Goal: Task Accomplishment & Management: Use online tool/utility

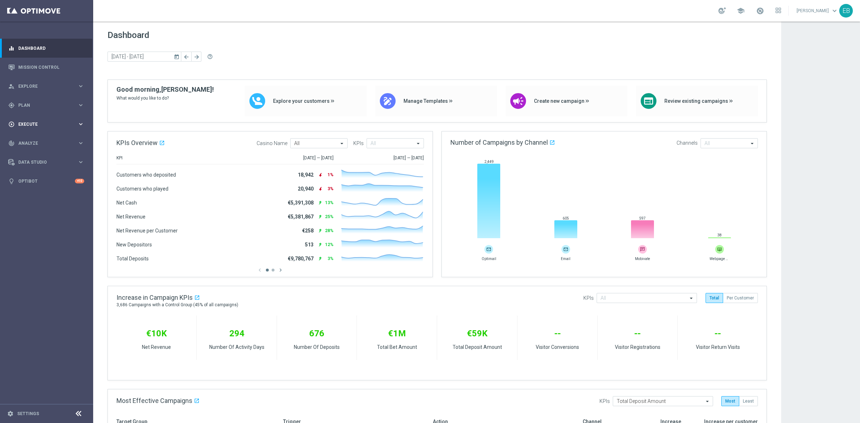
click at [46, 123] on span "Execute" at bounding box center [47, 124] width 59 height 4
click at [44, 106] on span "Plan" at bounding box center [47, 105] width 59 height 4
click at [33, 140] on span "Templates" at bounding box center [44, 141] width 51 height 4
click at [30, 150] on link "Optimail" at bounding box center [48, 152] width 52 height 6
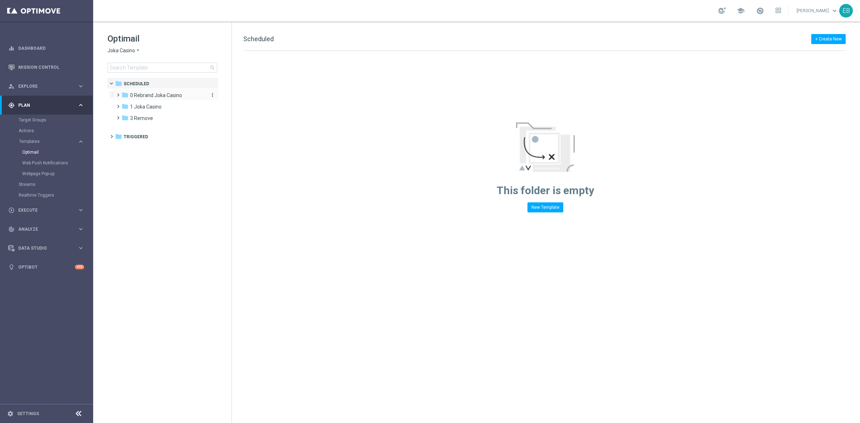
click at [162, 98] on span "0 Rebrand Joka Casino" at bounding box center [156, 95] width 52 height 6
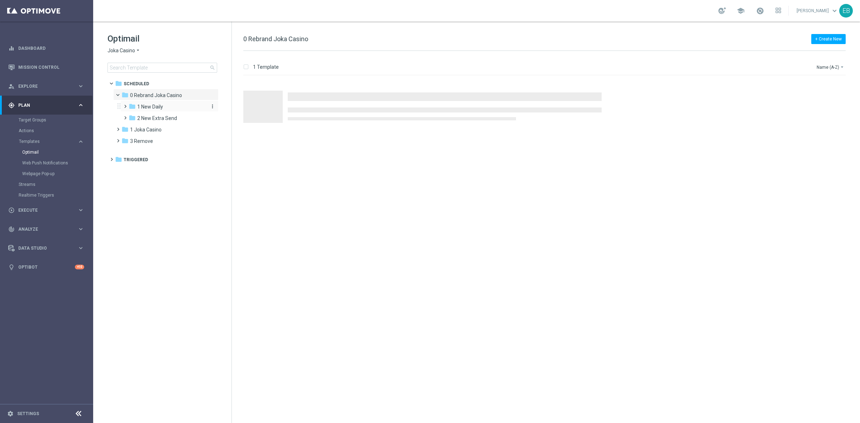
click at [165, 105] on div "folder 1 New Daily" at bounding box center [167, 107] width 76 height 8
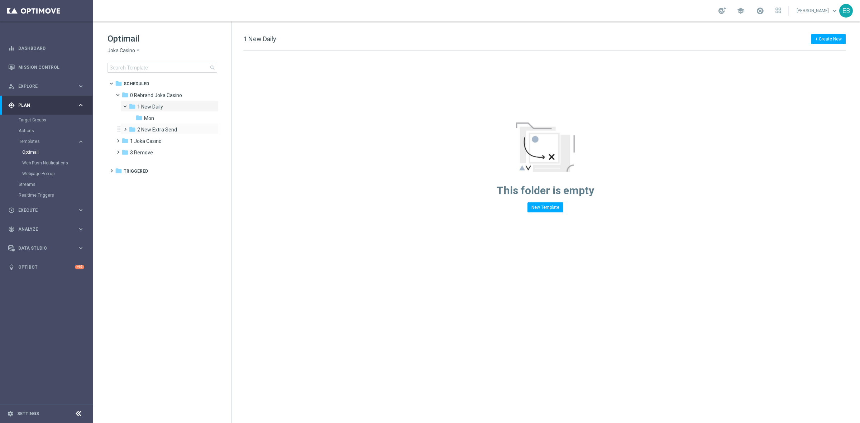
click at [163, 124] on div "folder 2 New Extra Send more_vert" at bounding box center [169, 128] width 98 height 11
click at [162, 120] on div "folder Mon" at bounding box center [170, 118] width 71 height 8
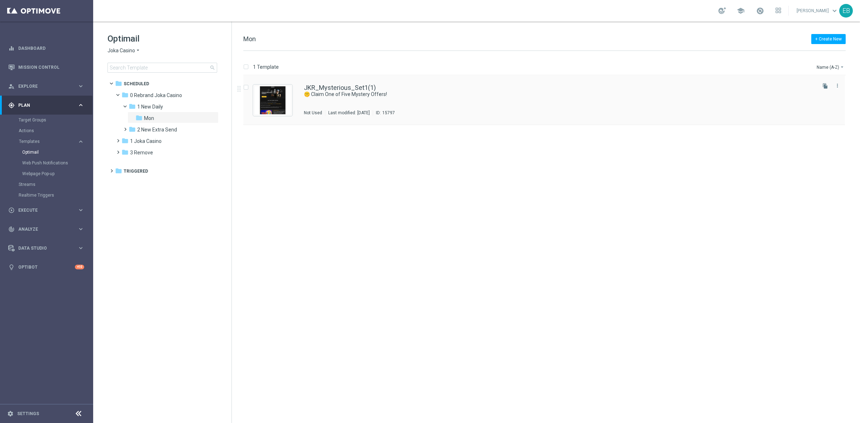
click at [479, 99] on div "JKR_Mysterious_Set1(1) 🤫 Claim One of Five Mystery Offers! Not Used Last modifi…" at bounding box center [559, 100] width 511 height 31
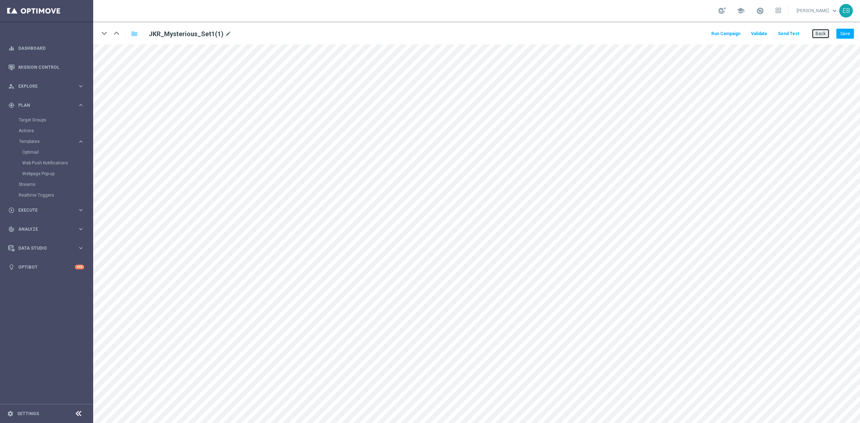
click at [817, 33] on button "Back" at bounding box center [821, 34] width 18 height 10
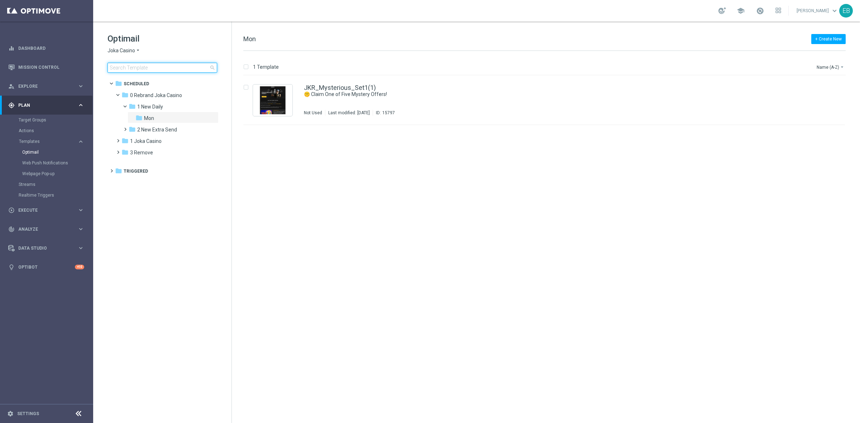
click at [124, 65] on input at bounding box center [162, 68] width 110 height 10
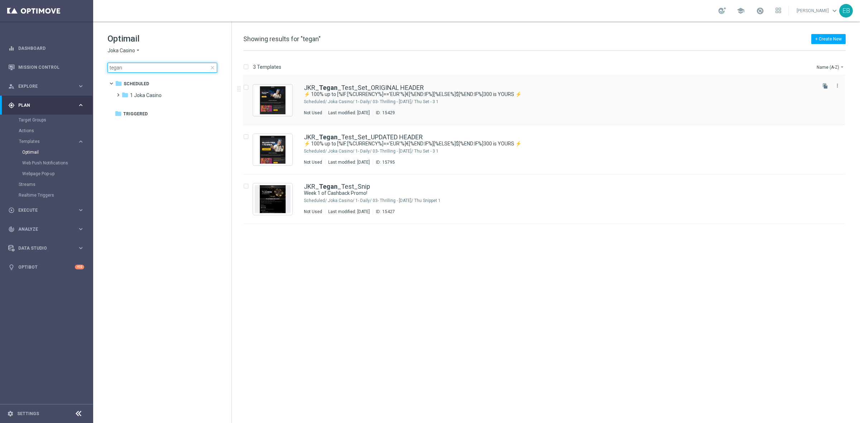
type input "tegan"
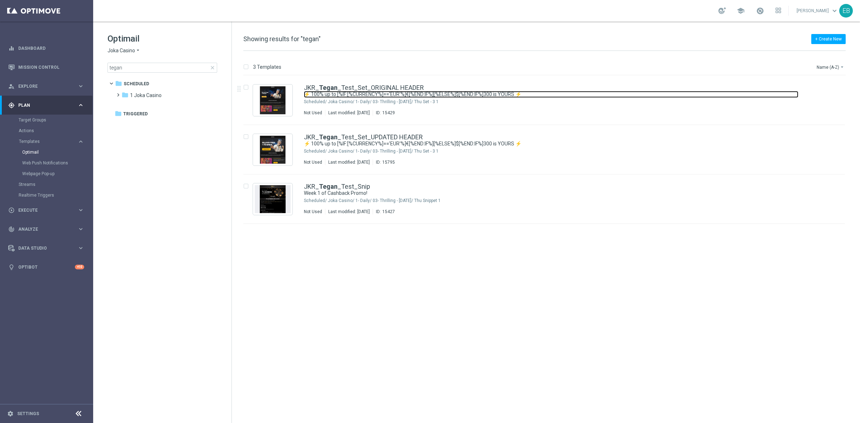
click at [461, 93] on link "⚡ 100% up to [%IF:[%CURRENCY%]=='EUR'%]€[%END:IF%][%ELSE%]$[%END:IF%]300 is YOU…" at bounding box center [551, 94] width 494 height 7
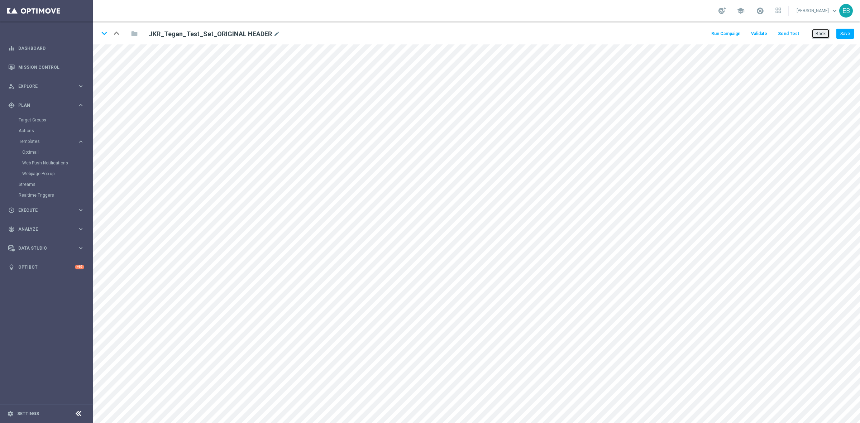
click at [825, 33] on button "Back" at bounding box center [821, 34] width 18 height 10
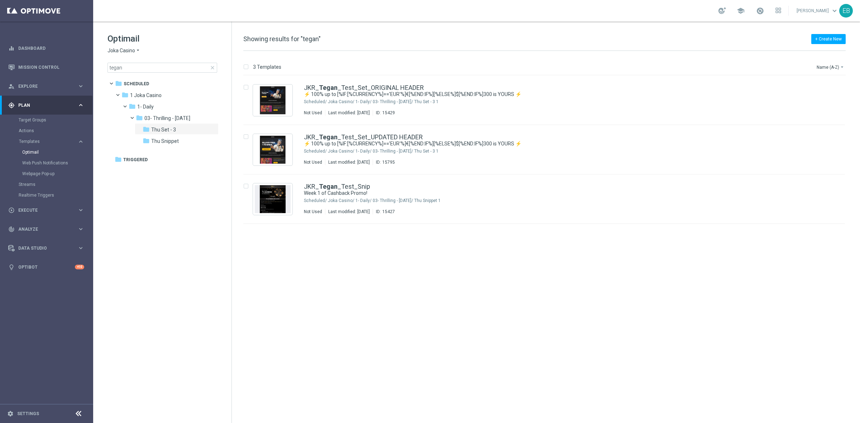
click at [211, 68] on span "close" at bounding box center [213, 68] width 6 height 6
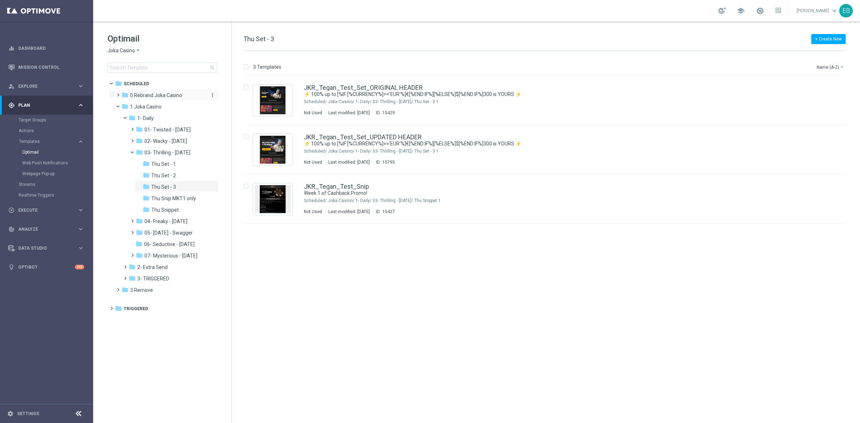
click at [162, 96] on span "0 Rebrand Joka Casino" at bounding box center [156, 95] width 52 height 6
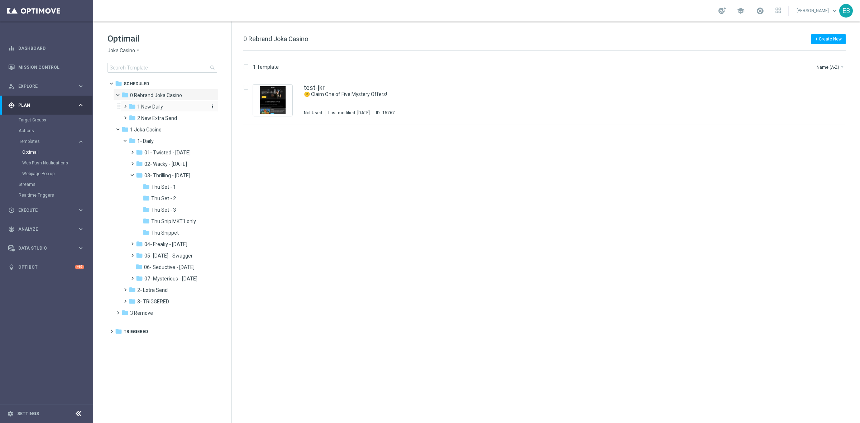
click at [158, 110] on span "1 New Daily" at bounding box center [150, 107] width 26 height 6
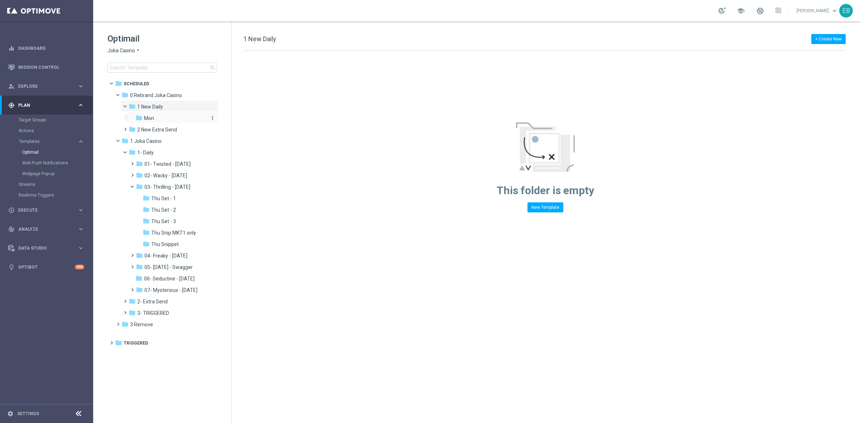
click at [171, 115] on div "folder Mon" at bounding box center [170, 118] width 71 height 8
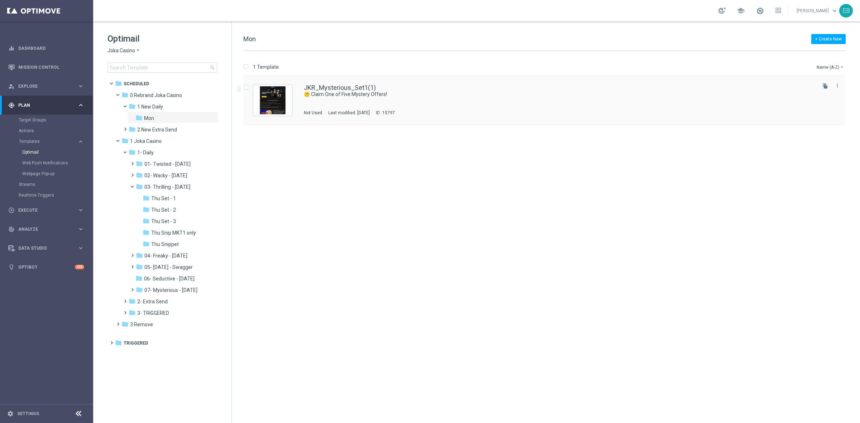
click at [410, 99] on div "JKR_Mysterious_Set1(1) 🤫 Claim One of Five Mystery Offers! Not Used Last modifi…" at bounding box center [559, 100] width 511 height 31
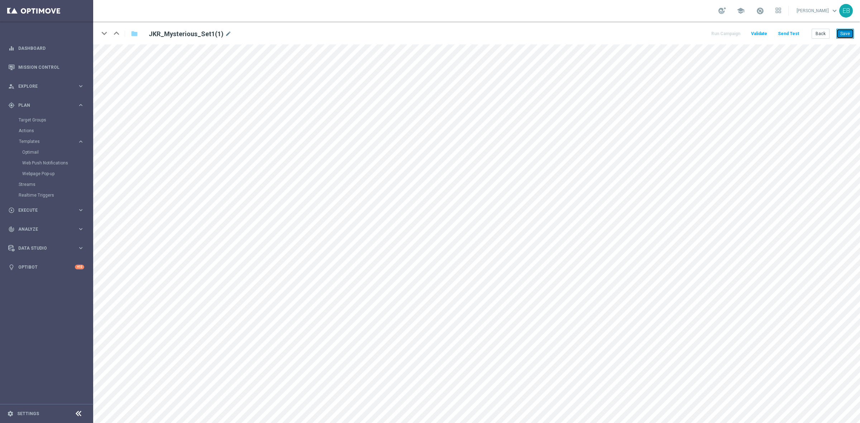
click at [845, 34] on button "Save" at bounding box center [845, 34] width 18 height 10
click at [844, 35] on button "Save" at bounding box center [845, 34] width 18 height 10
click at [846, 33] on button "Save" at bounding box center [845, 34] width 18 height 10
click at [848, 30] on button "Save" at bounding box center [845, 34] width 18 height 10
click at [848, 33] on button "Save" at bounding box center [845, 34] width 18 height 10
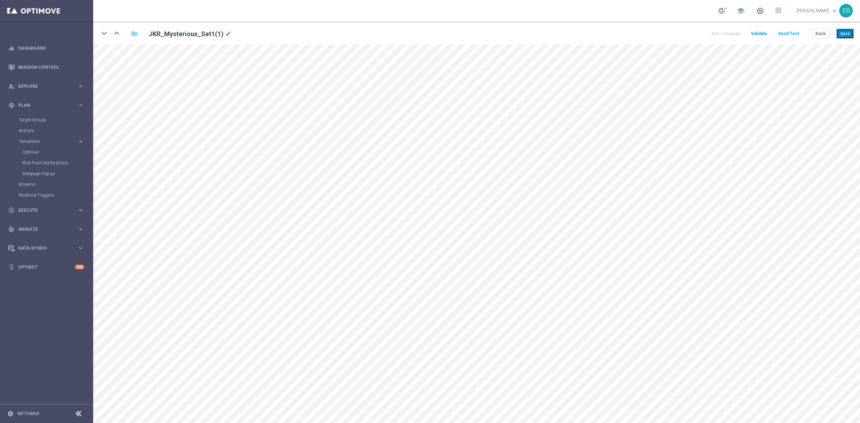
click at [848, 33] on button "Save" at bounding box center [845, 34] width 18 height 10
click at [848, 32] on button "Save" at bounding box center [845, 34] width 18 height 10
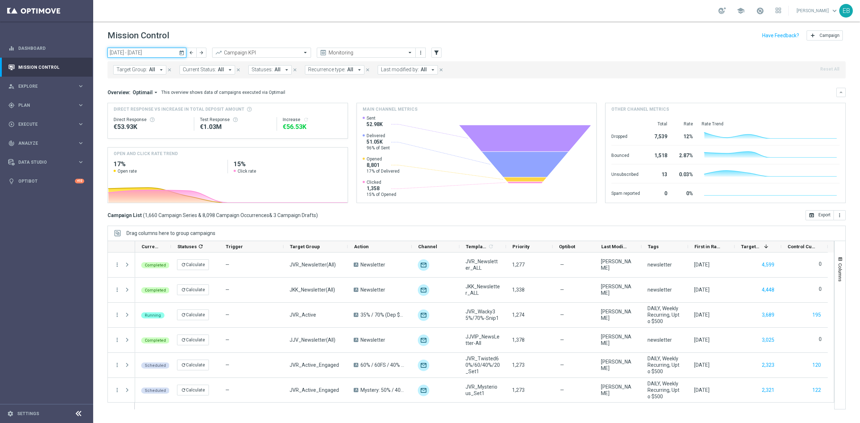
click at [152, 52] on input "13 Oct 2025 - 19 Oct 2025" at bounding box center [146, 53] width 79 height 10
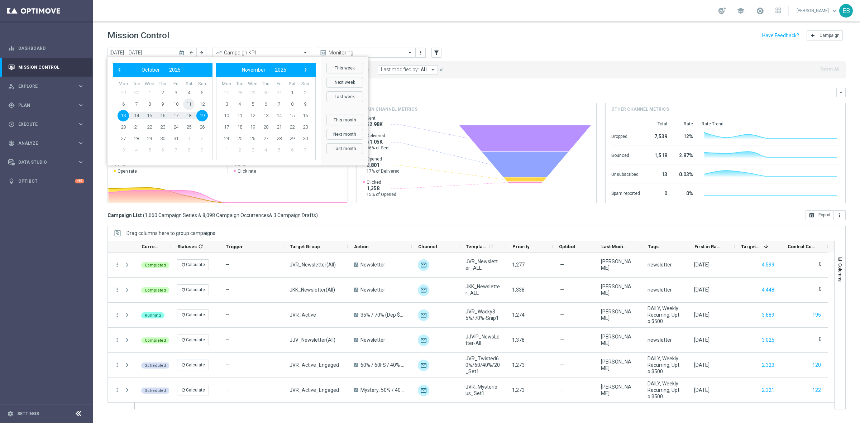
click at [190, 107] on span "11" at bounding box center [188, 104] width 11 height 11
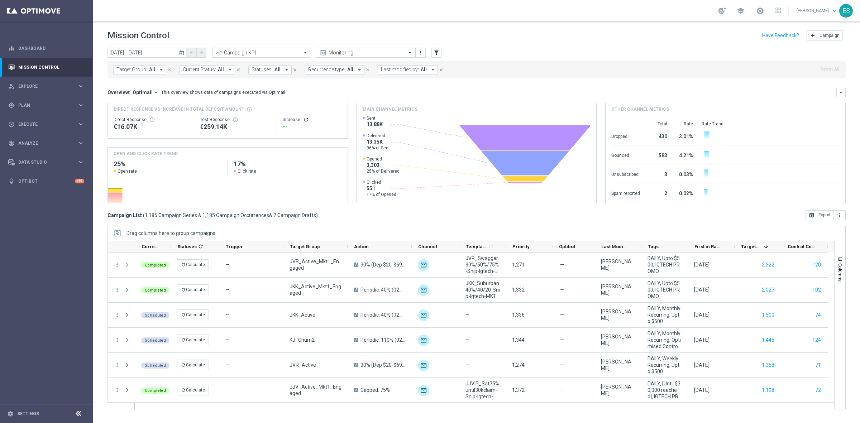
click at [283, 68] on icon "arrow_drop_down" at bounding box center [286, 70] width 6 height 6
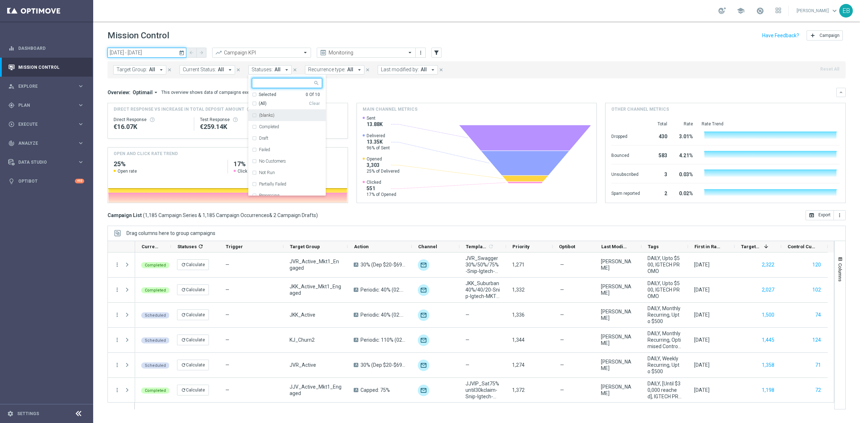
click at [152, 51] on input "11 Oct 2025 - 11 Oct 2025" at bounding box center [146, 53] width 79 height 10
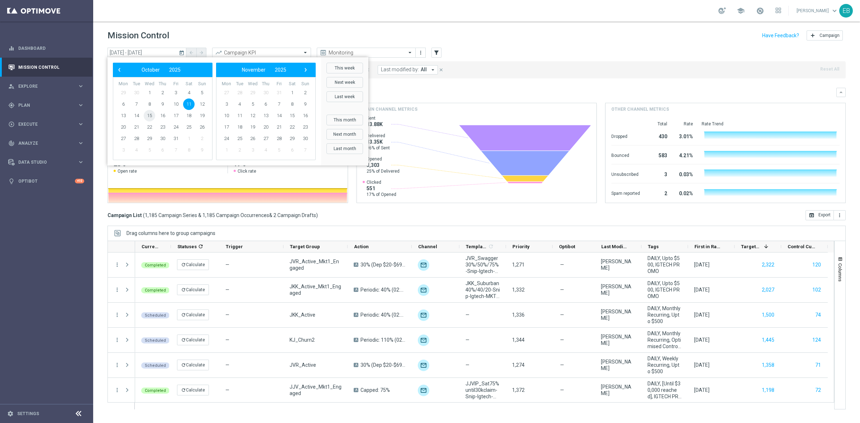
click at [153, 116] on span "15" at bounding box center [149, 115] width 11 height 11
type input "15 Oct 2025 - 15 Oct 2025"
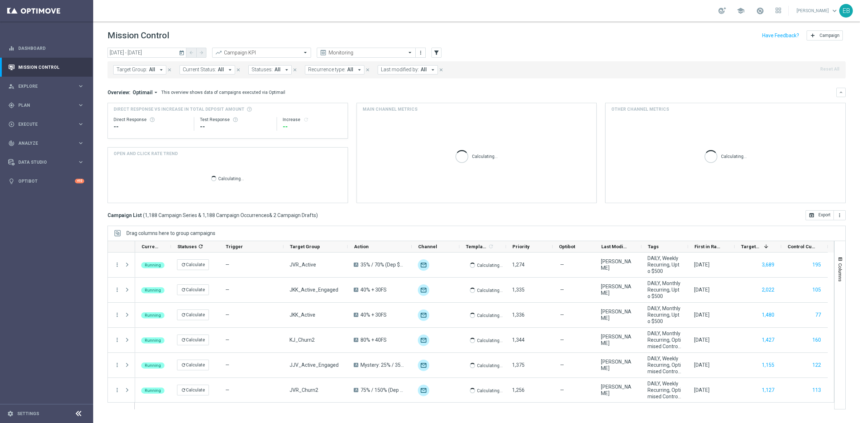
click at [259, 69] on span "Statuses:" at bounding box center [262, 70] width 21 height 6
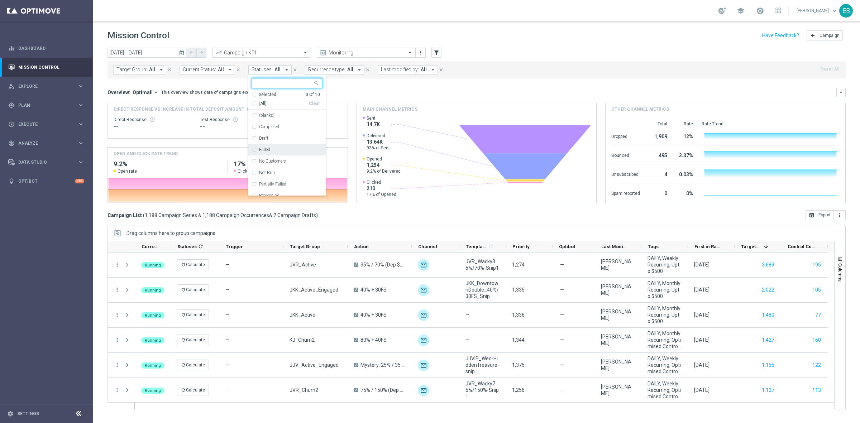
click at [282, 146] on div "Failed" at bounding box center [287, 149] width 70 height 11
click at [274, 172] on div "Not Run" at bounding box center [290, 173] width 63 height 4
click at [287, 183] on div "Partially Failed" at bounding box center [290, 184] width 63 height 4
click at [545, 80] on mini-dashboard "Overview: Optimail arrow_drop_down This overview shows data of campaigns execut…" at bounding box center [476, 144] width 738 height 132
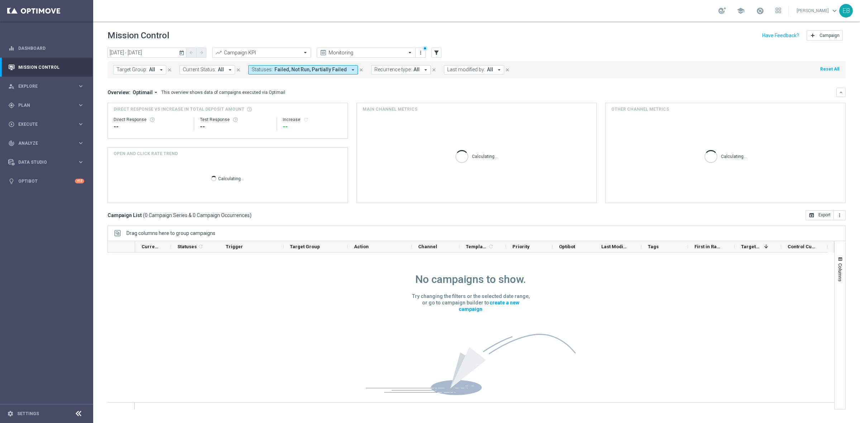
scroll to position [17, 0]
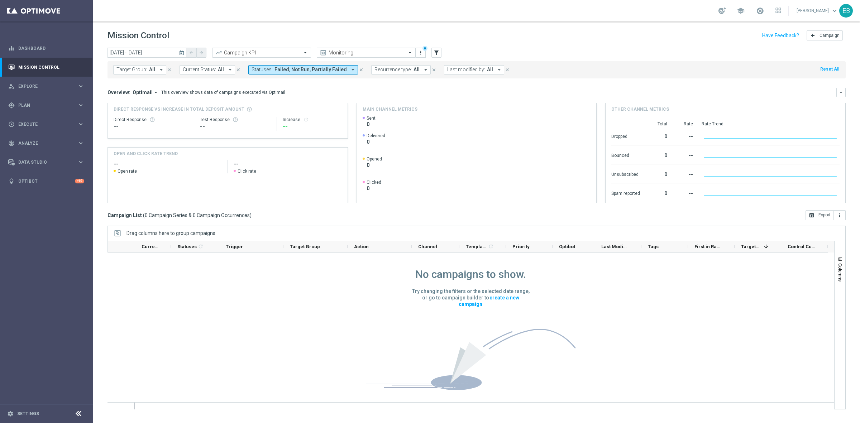
click at [306, 60] on div "Target Group: All arrow_drop_down close Current Status: All arrow_drop_down clo…" at bounding box center [476, 68] width 738 height 20
click at [297, 68] on span "Failed, Not Run, Partially Failed" at bounding box center [310, 70] width 72 height 6
click at [263, 149] on label "Failed" at bounding box center [264, 150] width 11 height 4
drag, startPoint x: 264, startPoint y: 172, endPoint x: 268, endPoint y: 188, distance: 16.9
click at [264, 172] on label "Not Run" at bounding box center [267, 173] width 16 height 4
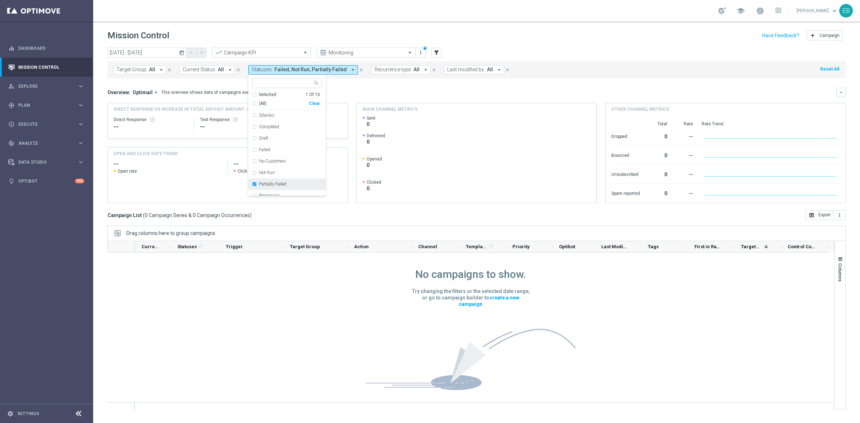
click at [268, 189] on div "Partially Failed" at bounding box center [287, 183] width 70 height 11
click at [277, 171] on div "Processing" at bounding box center [287, 166] width 70 height 11
click at [518, 35] on div "Mission Control add Campaign" at bounding box center [476, 36] width 738 height 14
click at [286, 68] on span "Processing" at bounding box center [288, 70] width 28 height 6
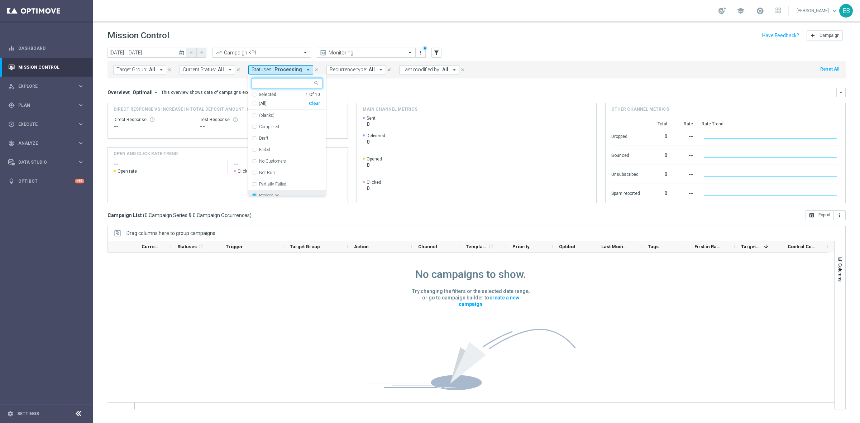
click at [263, 192] on div "Processing" at bounding box center [287, 195] width 70 height 11
click at [617, 13] on div "school Emile Bredenkamp keyboard_arrow_down EB" at bounding box center [476, 10] width 767 height 21
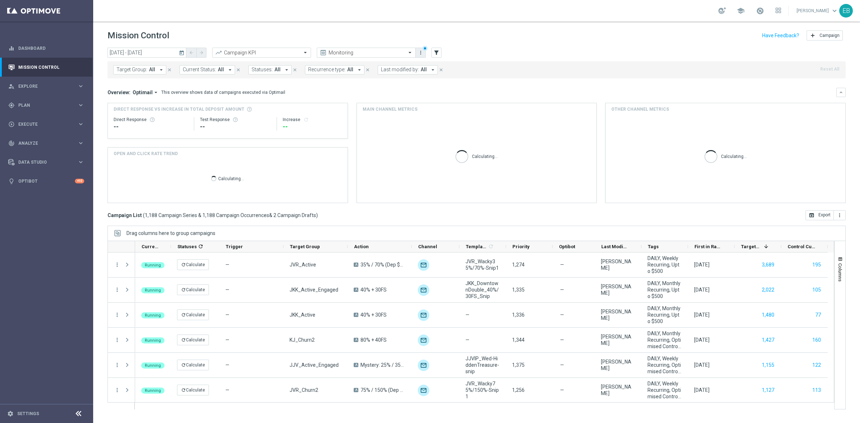
click at [419, 51] on icon "more_vert" at bounding box center [421, 53] width 6 height 6
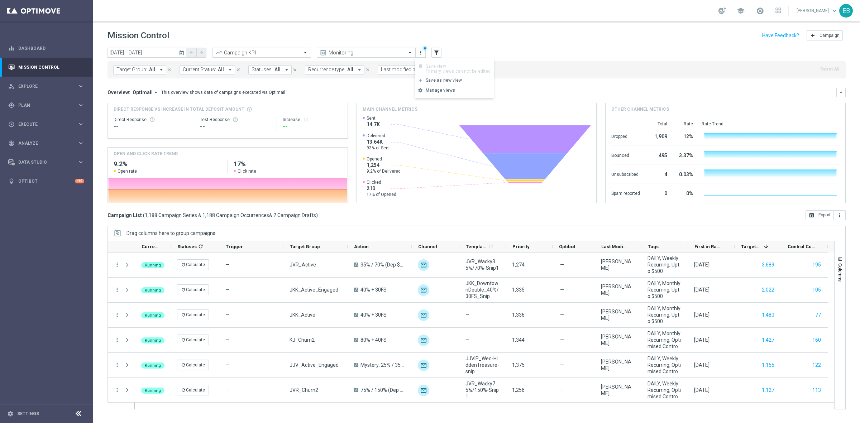
click at [392, 51] on input "text" at bounding box center [359, 53] width 77 height 6
click at [359, 112] on div "Daily_Checks" at bounding box center [366, 111] width 91 height 12
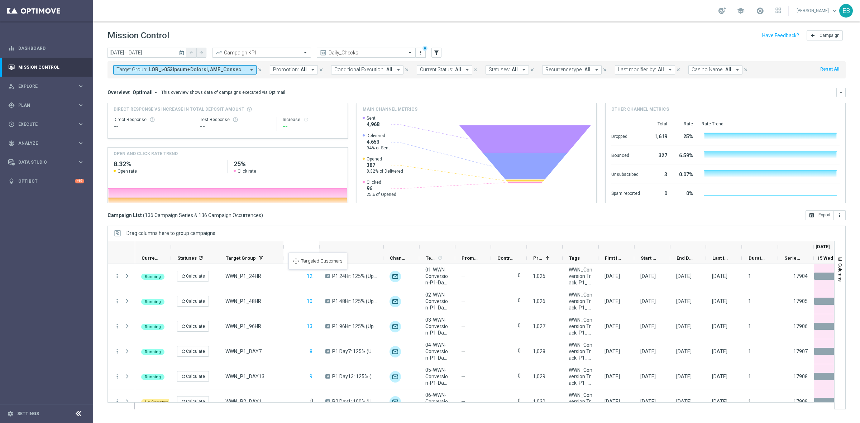
drag, startPoint x: 470, startPoint y: 254, endPoint x: 292, endPoint y: 257, distance: 178.1
click at [259, 68] on icon "close" at bounding box center [259, 69] width 5 height 5
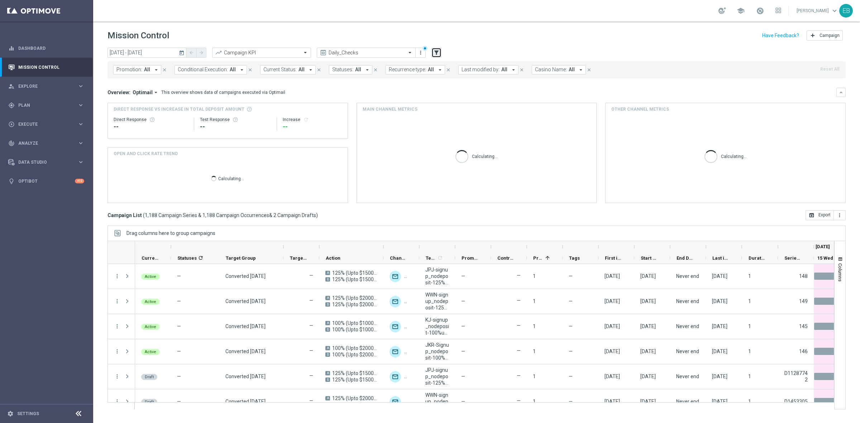
click at [435, 52] on icon "filter_alt" at bounding box center [436, 52] width 6 height 6
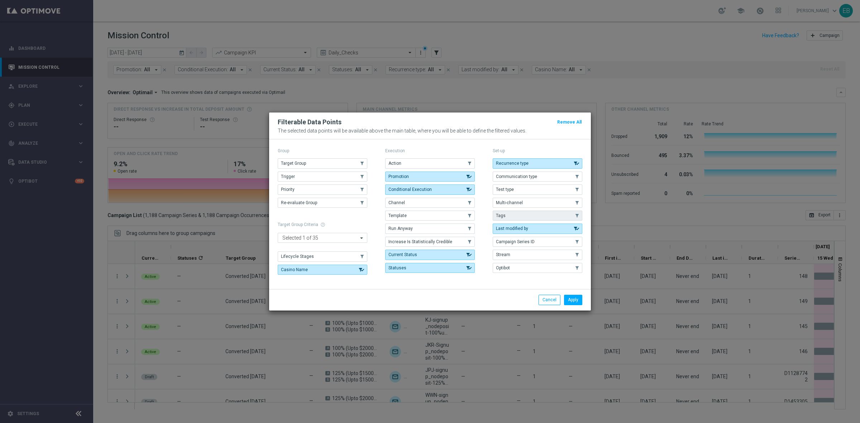
click at [529, 218] on button "Tags" at bounding box center [538, 216] width 90 height 10
click at [569, 303] on button "Apply" at bounding box center [573, 300] width 18 height 10
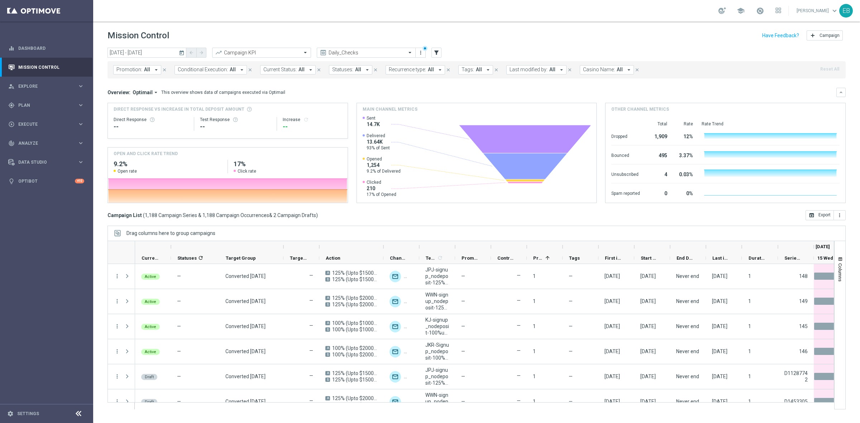
click at [476, 70] on span "All" at bounding box center [479, 70] width 6 height 6
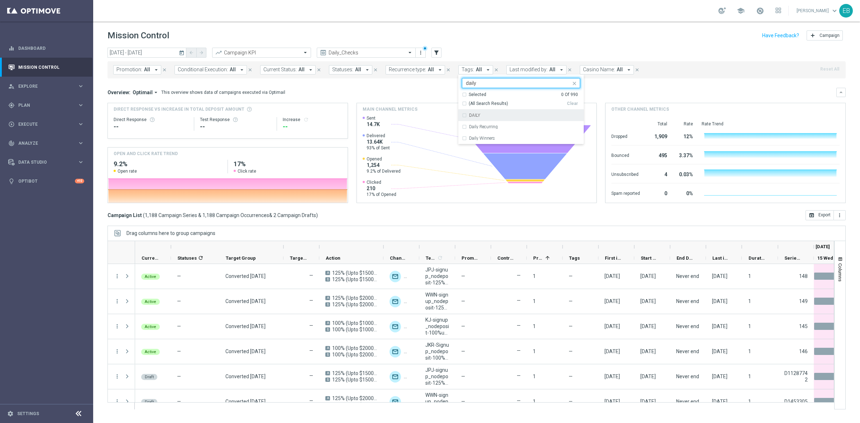
click at [472, 114] on label "DAILY" at bounding box center [474, 115] width 11 height 4
type input "daily"
drag, startPoint x: 626, startPoint y: 27, endPoint x: 732, endPoint y: 44, distance: 106.7
click at [628, 27] on header "Mission Control add Campaign" at bounding box center [476, 34] width 767 height 26
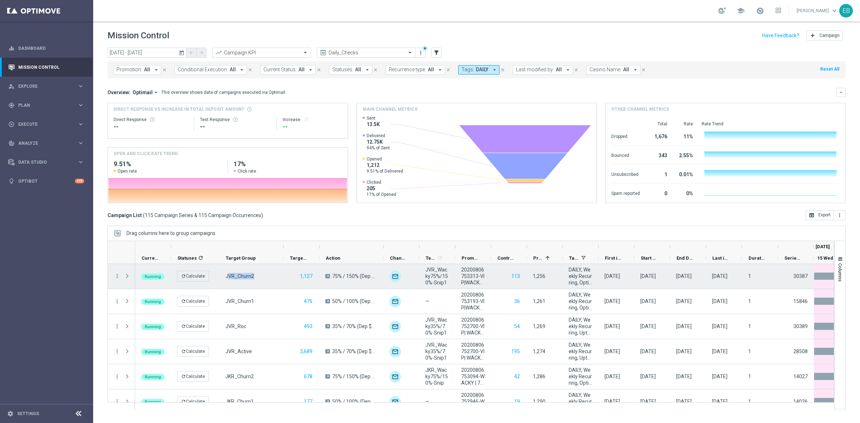
drag, startPoint x: 266, startPoint y: 275, endPoint x: 226, endPoint y: 276, distance: 39.1
click at [226, 276] on div "JVR_Churn2" at bounding box center [251, 276] width 64 height 25
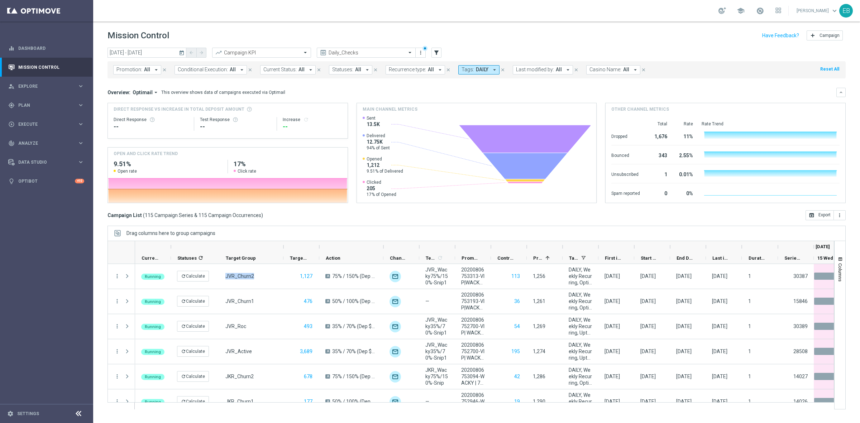
click at [476, 69] on span "DAILY" at bounding box center [482, 70] width 13 height 6
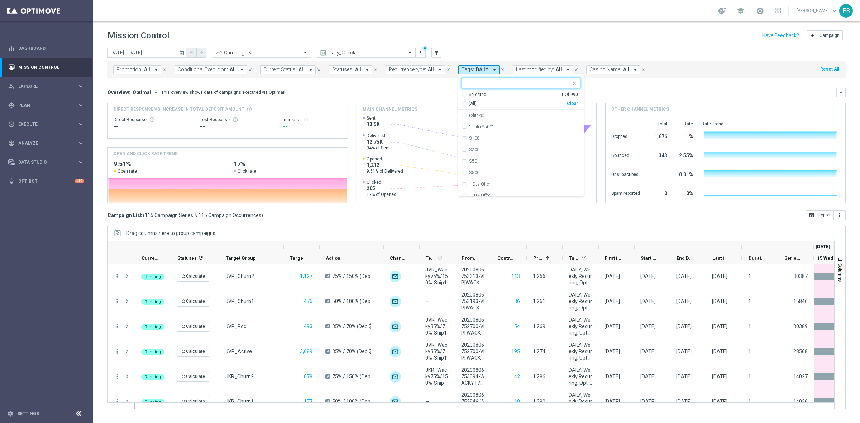
click at [0, 0] on div "Clear" at bounding box center [0, 0] width 0 height 0
click at [688, 83] on mini-dashboard "Overview: Optimail arrow_drop_down This overview shows data of campaigns execut…" at bounding box center [476, 144] width 738 height 132
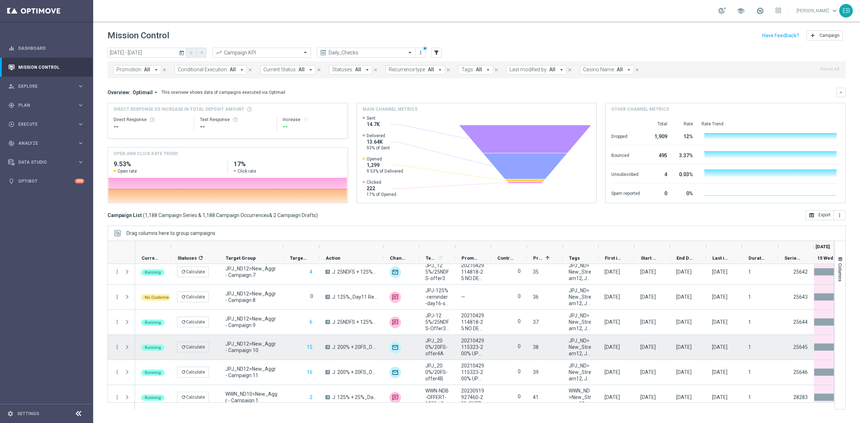
scroll to position [896, 0]
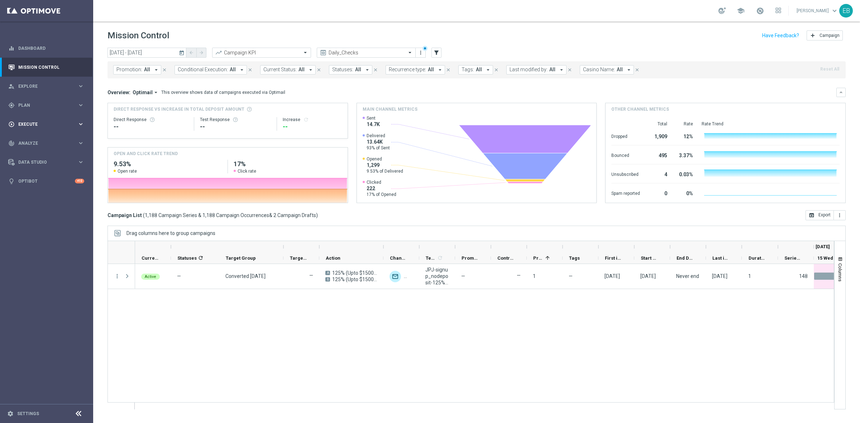
scroll to position [896, 0]
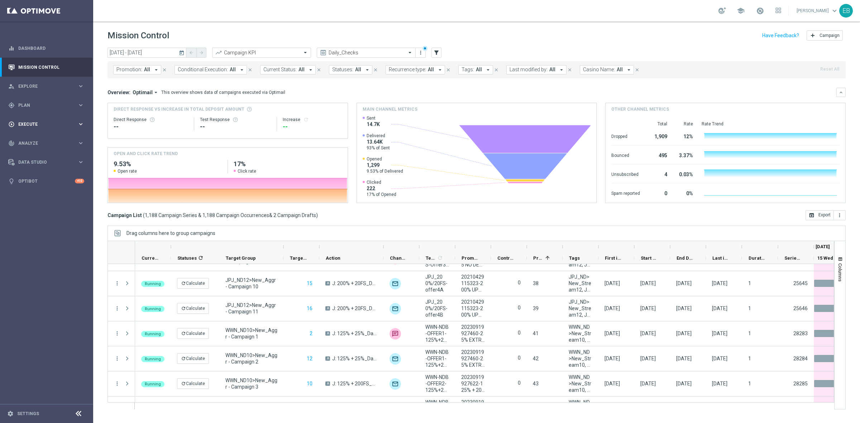
click at [48, 124] on span "Execute" at bounding box center [47, 124] width 59 height 4
click at [38, 105] on span "Plan" at bounding box center [47, 105] width 59 height 4
drag, startPoint x: 47, startPoint y: 140, endPoint x: 56, endPoint y: 180, distance: 40.6
click at [47, 140] on span "Templates" at bounding box center [44, 141] width 51 height 4
click at [53, 153] on link "Optimail" at bounding box center [48, 152] width 52 height 6
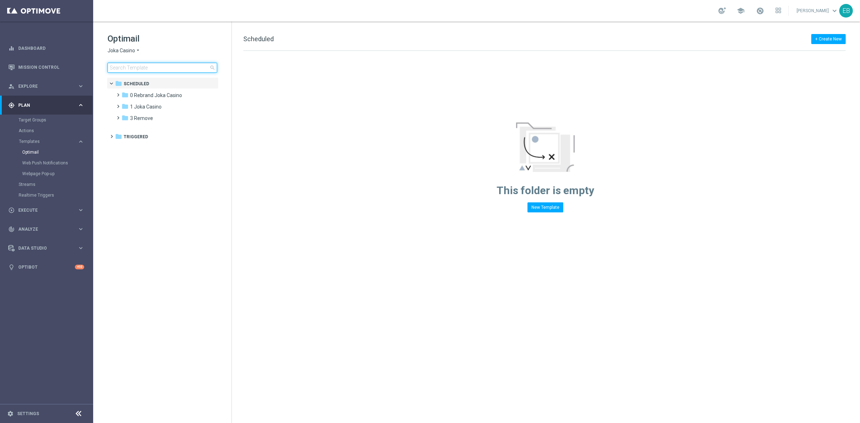
click at [129, 70] on input at bounding box center [162, 68] width 110 height 10
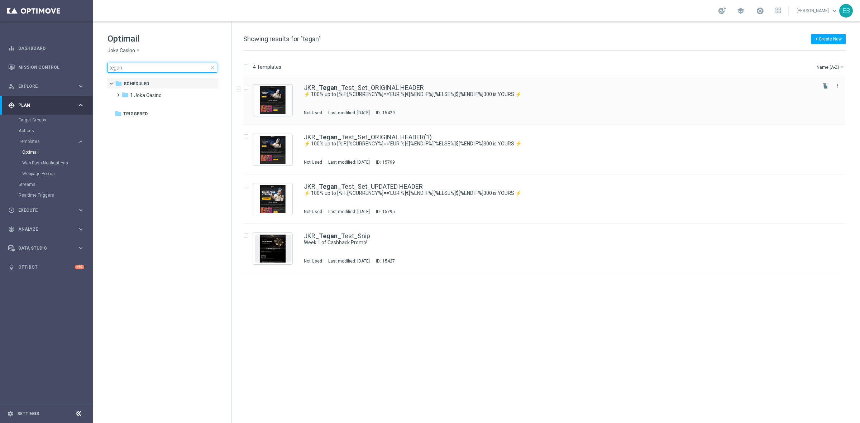
type input "tegan"
click at [567, 105] on div "JKR_ Tegan _Test_Set_ORIGINAL HEADER ⚡ 100% up to [%IF:[%CURRENCY%]=='EUR'%]€[%…" at bounding box center [559, 100] width 511 height 31
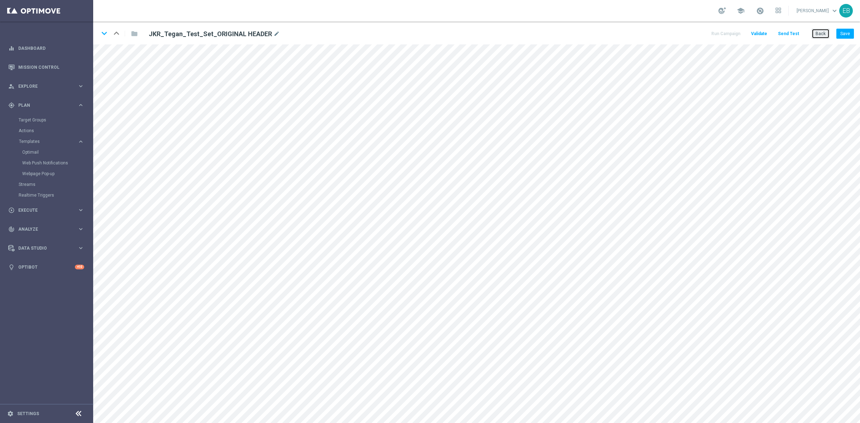
click at [826, 33] on button "Back" at bounding box center [821, 34] width 18 height 10
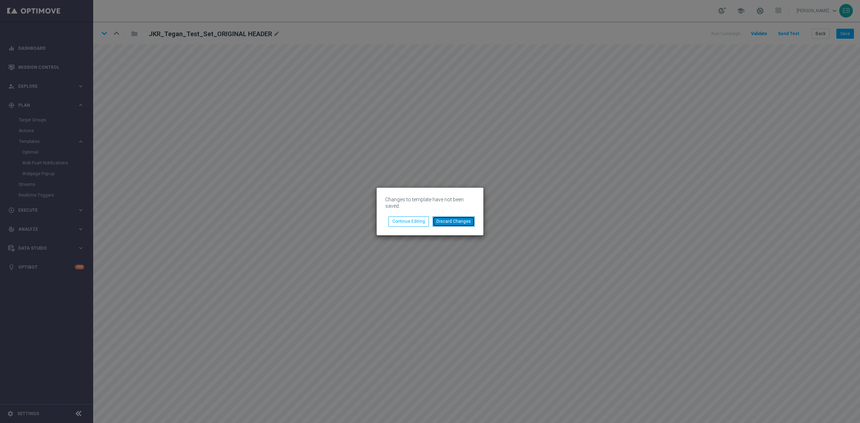
click at [462, 221] on button "Discard Changes" at bounding box center [453, 221] width 42 height 10
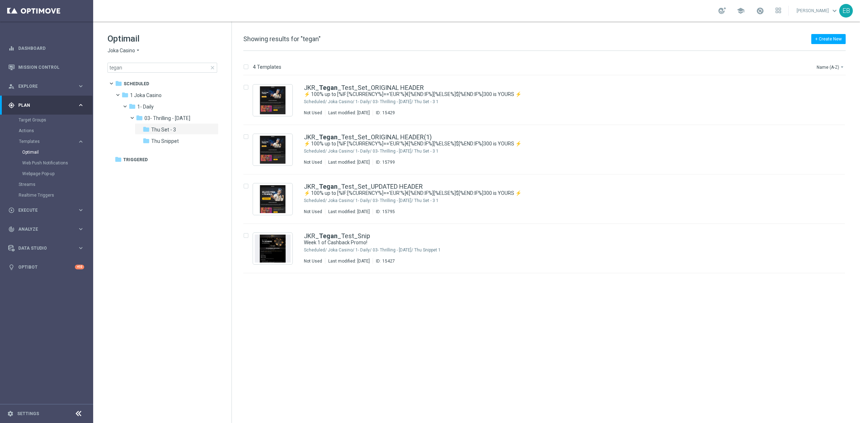
click at [212, 67] on span "close" at bounding box center [213, 68] width 6 height 6
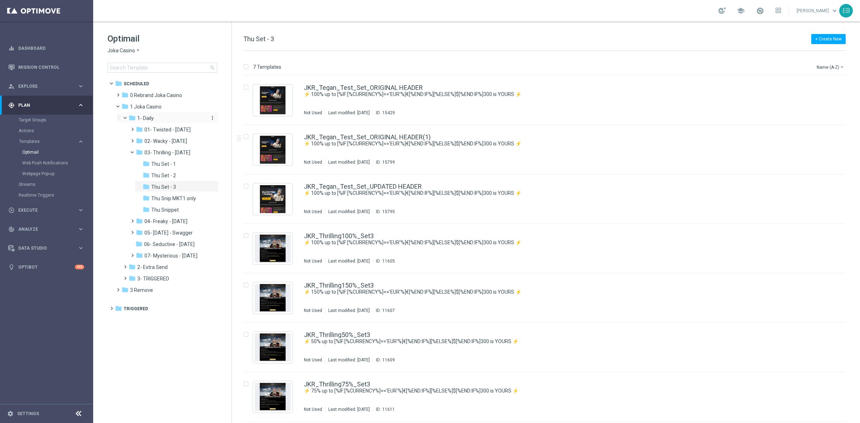
click at [166, 119] on div "folder 1- Daily" at bounding box center [167, 118] width 76 height 8
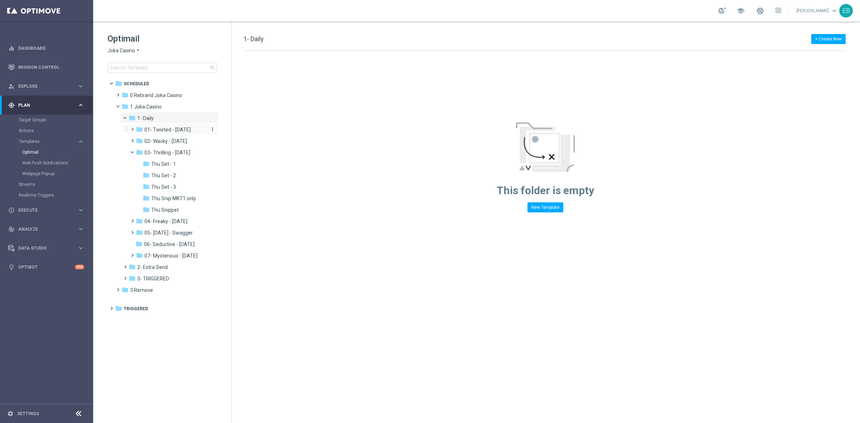
click at [190, 131] on span "01- Twisted - [DATE]" at bounding box center [167, 129] width 46 height 6
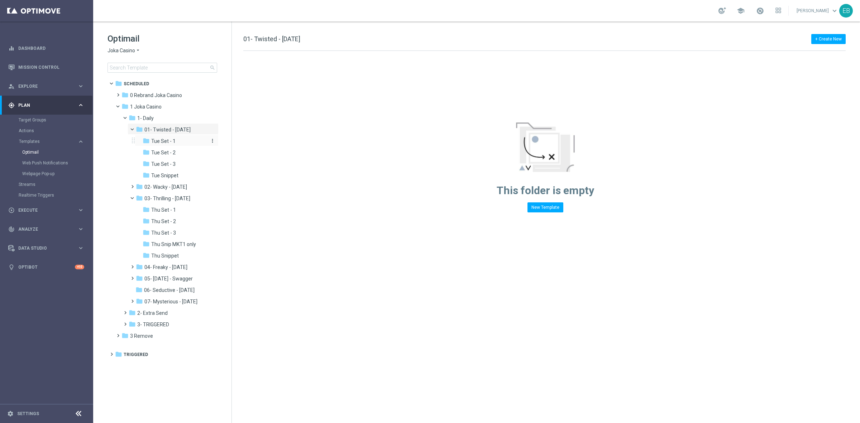
click at [180, 142] on div "folder Tue Set - 1" at bounding box center [175, 141] width 64 height 8
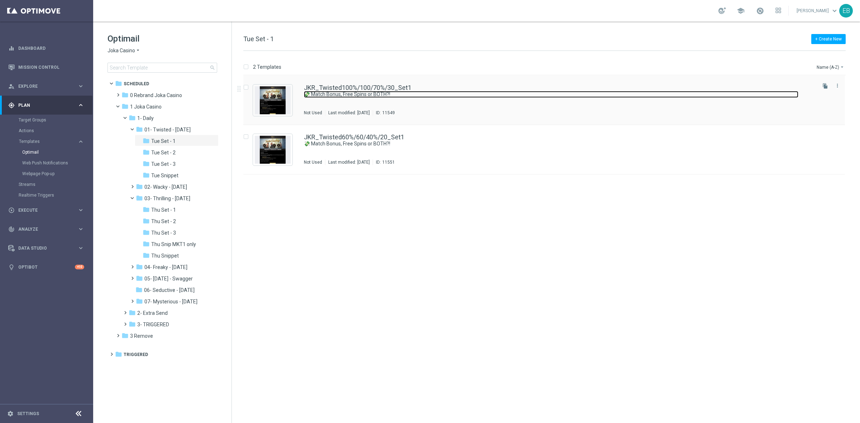
click at [451, 94] on link "💸 Match Bonus, Free Spins or BOTH?!" at bounding box center [551, 94] width 494 height 7
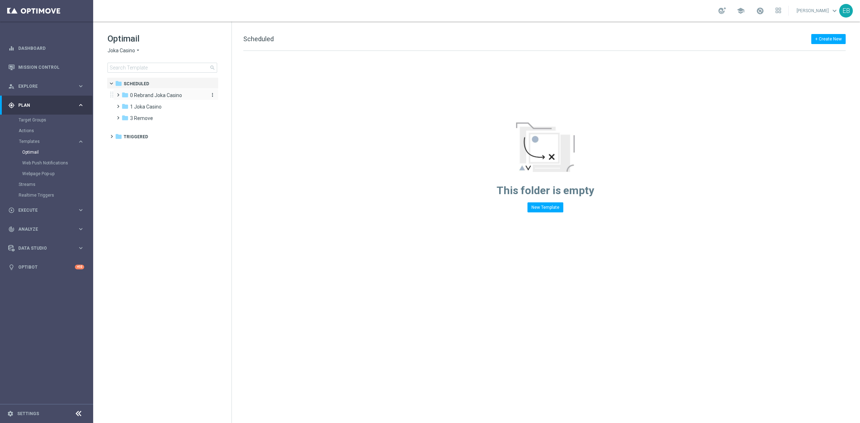
click at [167, 94] on span "0 Rebrand Joka Casino" at bounding box center [156, 95] width 52 height 6
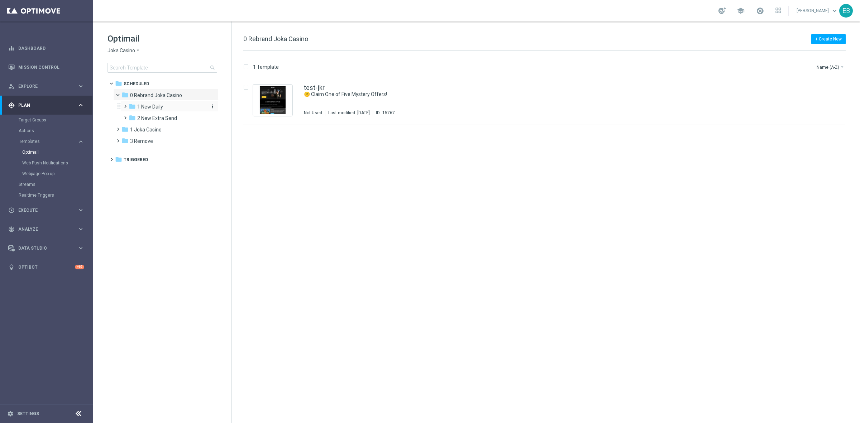
click at [168, 109] on div "folder 1 New Daily" at bounding box center [167, 107] width 76 height 8
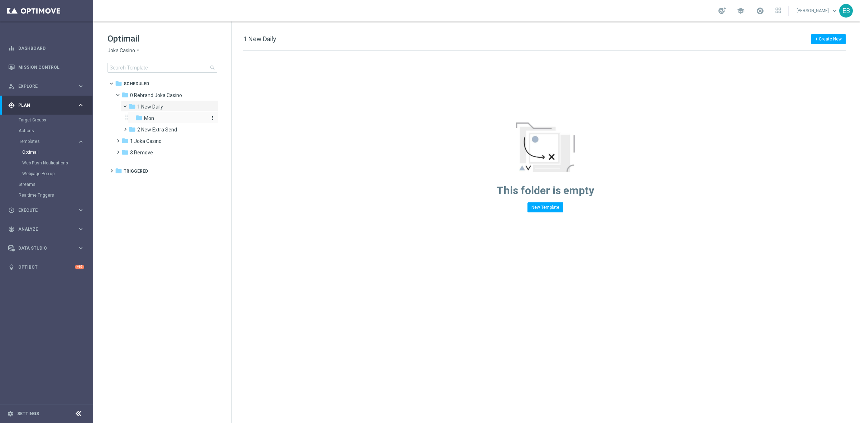
click at [173, 119] on div "folder Mon" at bounding box center [170, 118] width 71 height 8
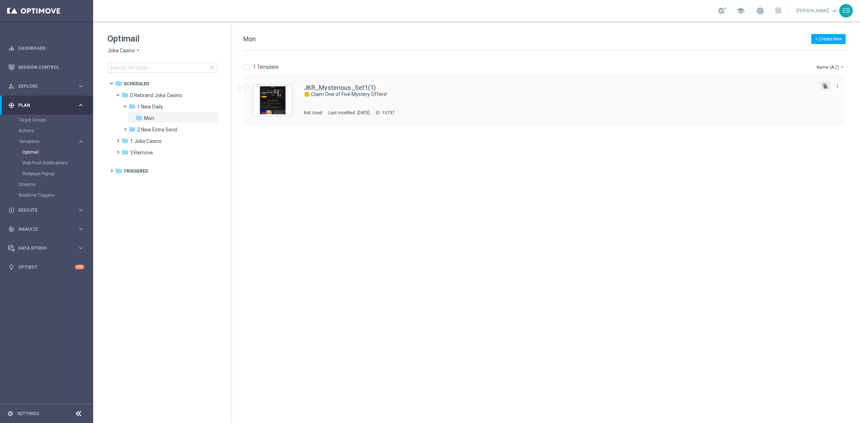
click at [825, 89] on button "file_copy" at bounding box center [825, 85] width 9 height 9
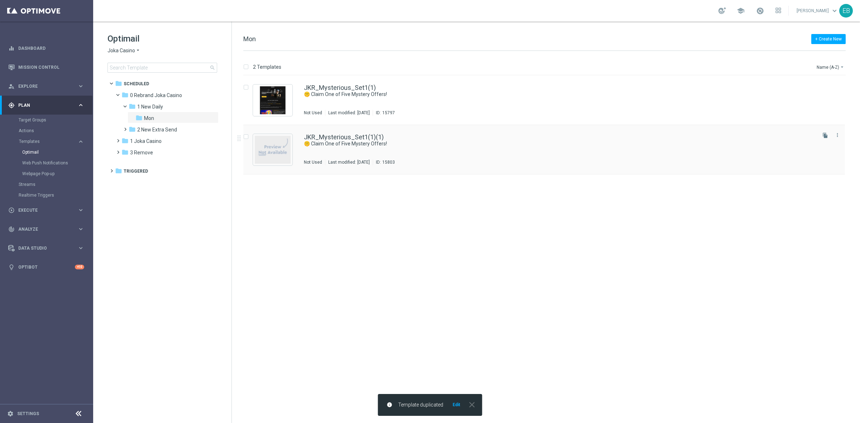
click at [507, 150] on div "JKR_Mysterious_Set1(1)(1) 🤫 Claim One of Five Mystery Offers! Not Used Last mod…" at bounding box center [559, 149] width 511 height 31
